Goal: Task Accomplishment & Management: Use online tool/utility

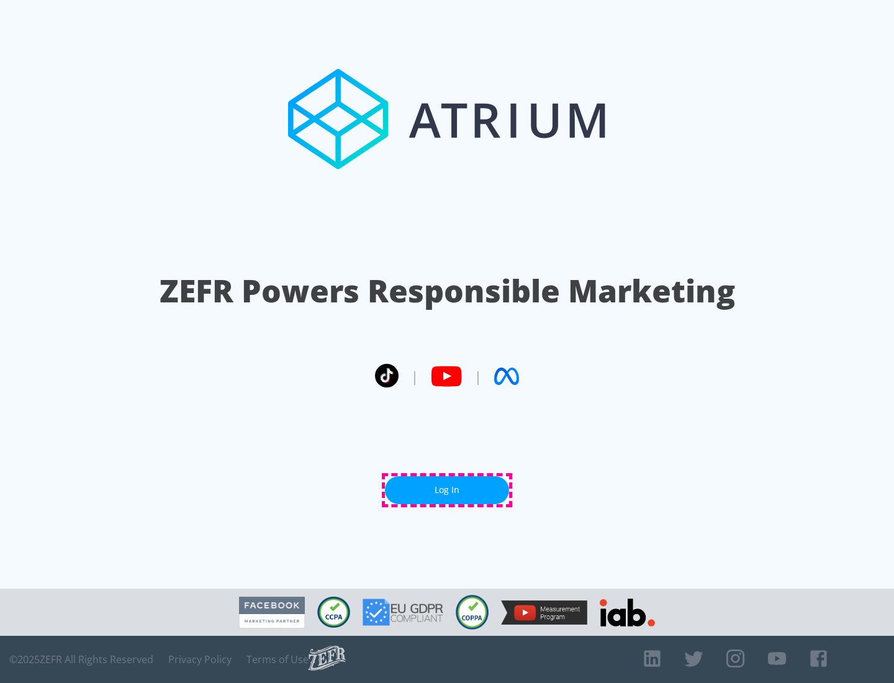
click at [447, 490] on link "Log In" at bounding box center [447, 490] width 124 height 28
